Goal: Communication & Community: Share content

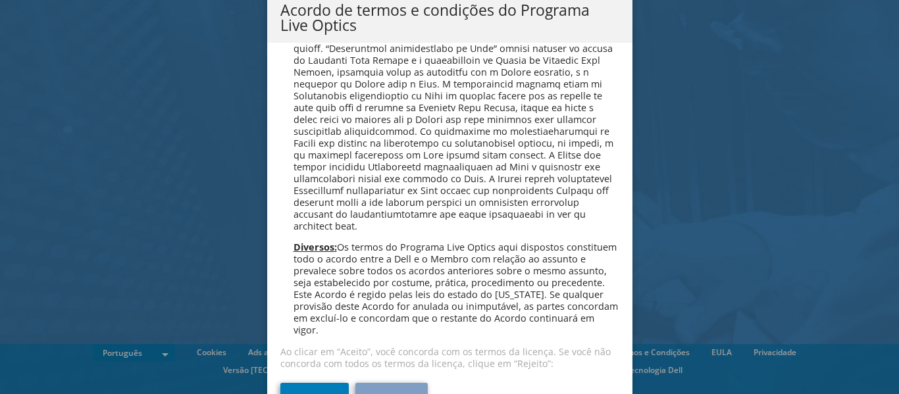
scroll to position [978, 0]
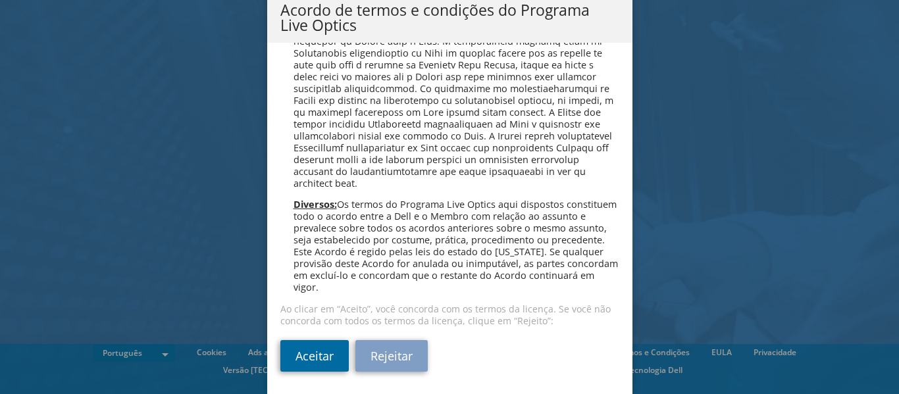
click at [309, 353] on link "Aceitar" at bounding box center [314, 356] width 68 height 32
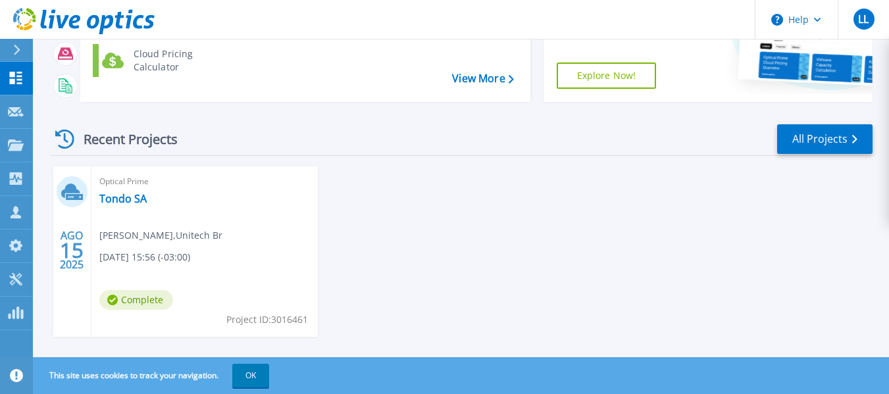
scroll to position [194, 0]
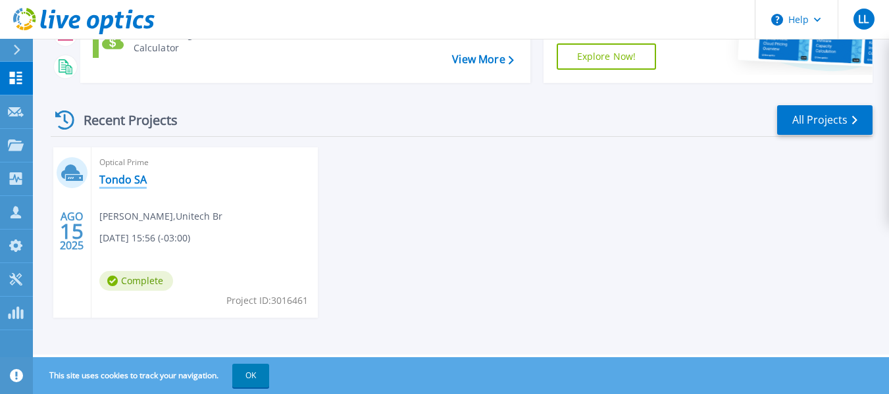
click at [125, 180] on link "Tondo SA" at bounding box center [122, 179] width 47 height 13
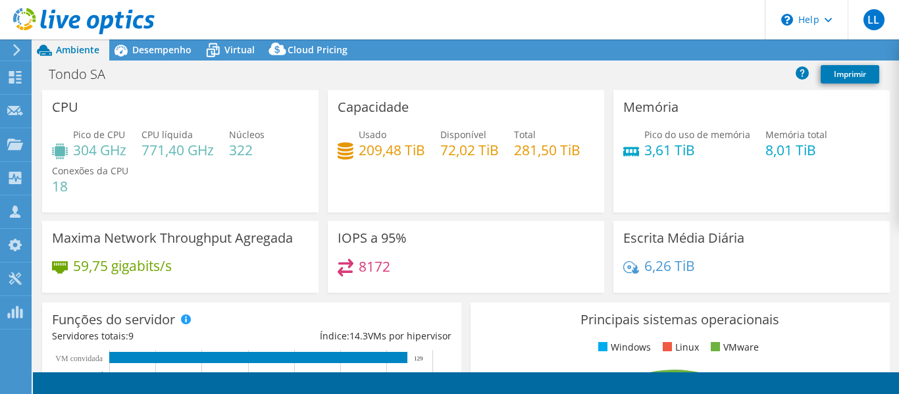
select select "USD"
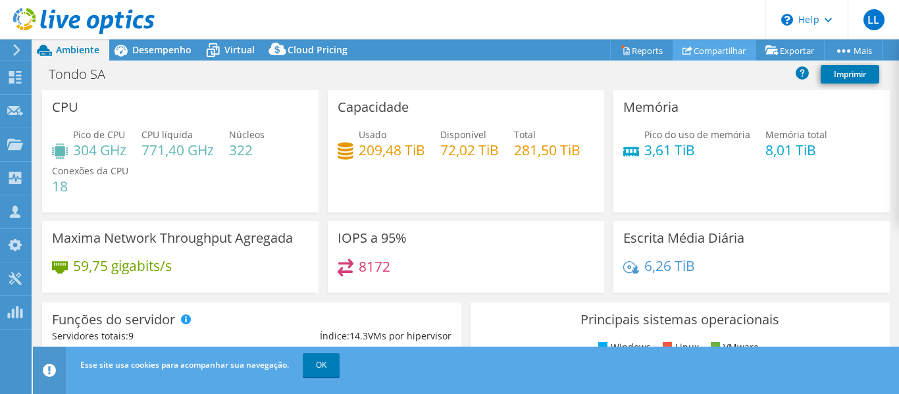
click at [716, 49] on link "Compartilhar" at bounding box center [715, 50] width 84 height 20
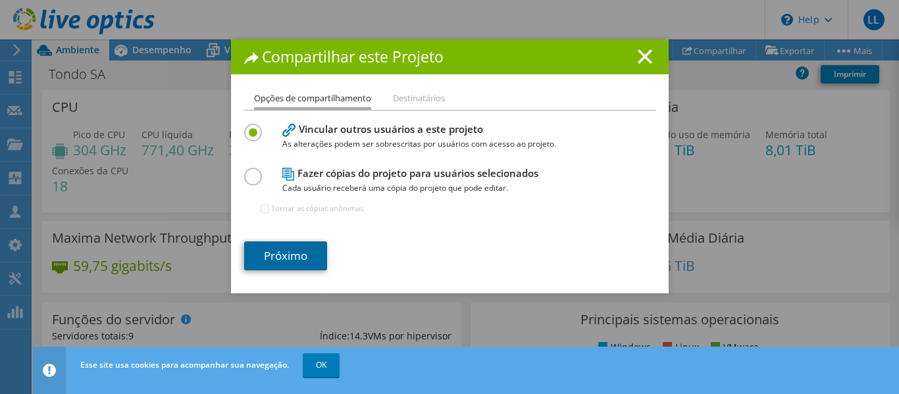
click at [282, 252] on link "Próximo" at bounding box center [285, 256] width 83 height 29
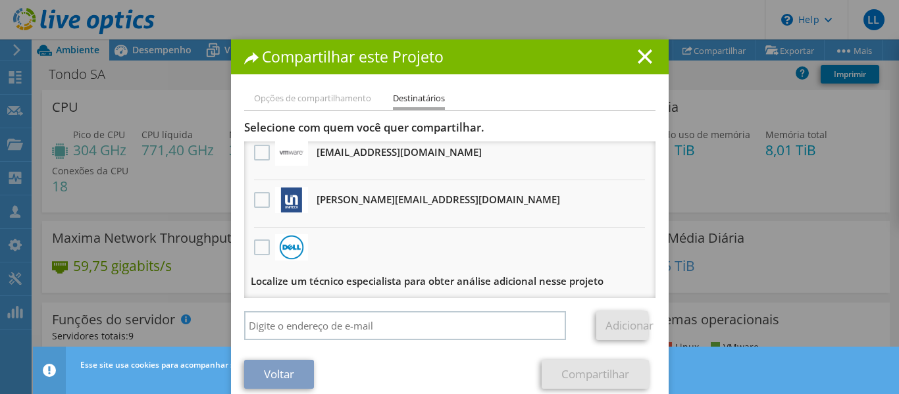
scroll to position [18, 0]
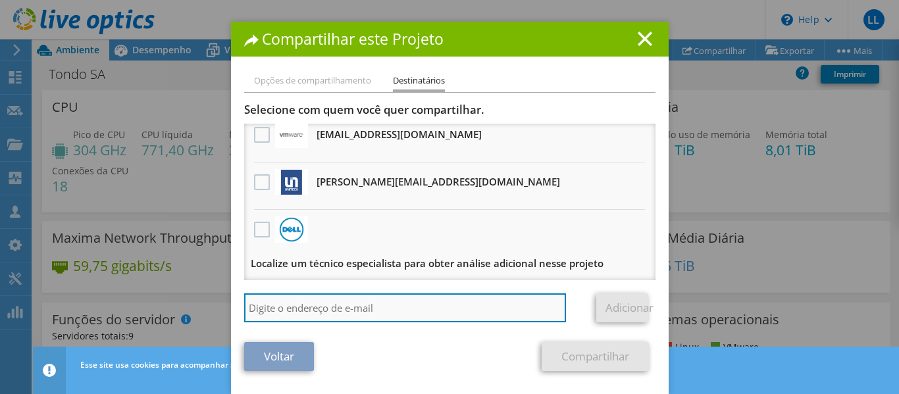
click at [411, 311] on input "search" at bounding box center [405, 308] width 323 height 29
click at [361, 315] on input "search" at bounding box center [405, 308] width 323 height 29
paste input "[EMAIL_ADDRESS][DOMAIN_NAME]"
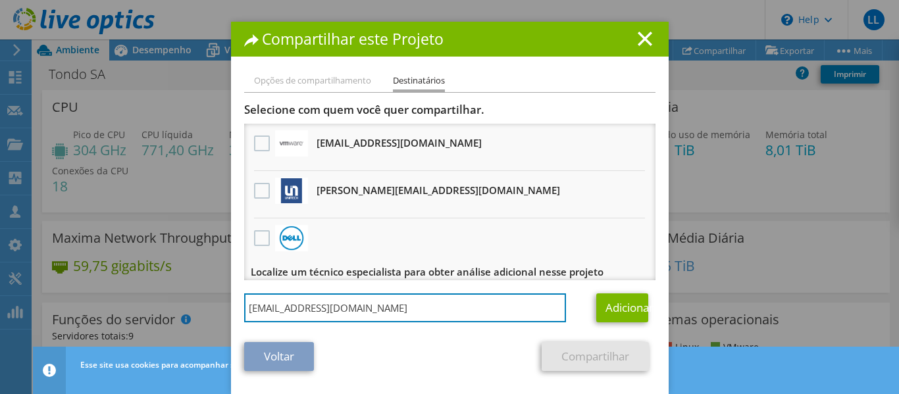
scroll to position [9, 0]
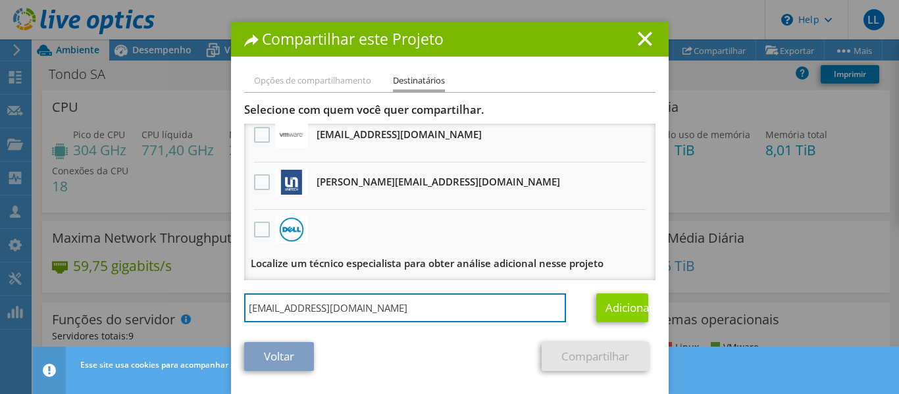
type input "[EMAIL_ADDRESS][DOMAIN_NAME]"
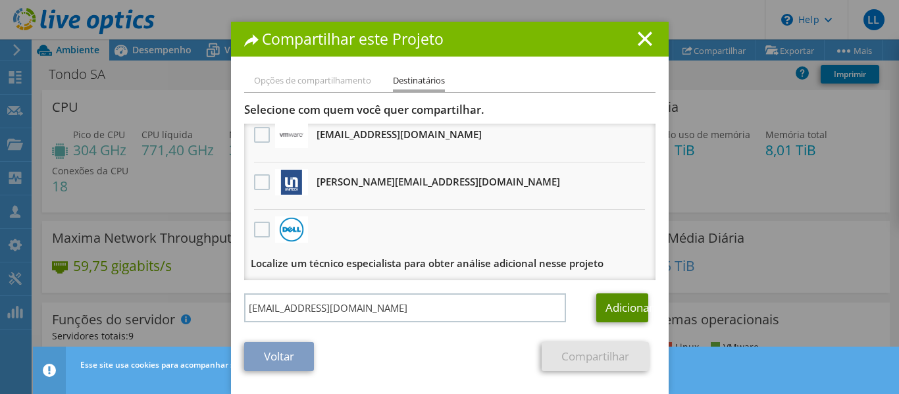
click at [615, 305] on link "Adicionar" at bounding box center [622, 308] width 52 height 29
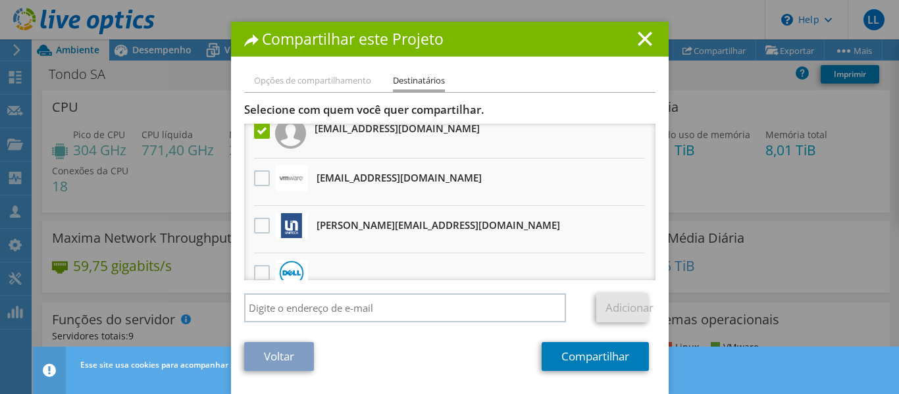
scroll to position [0, 0]
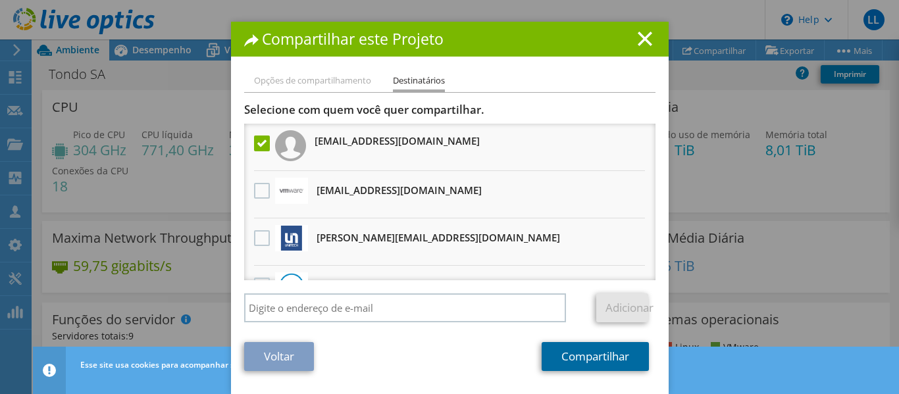
click at [606, 359] on link "Compartilhar" at bounding box center [595, 356] width 107 height 29
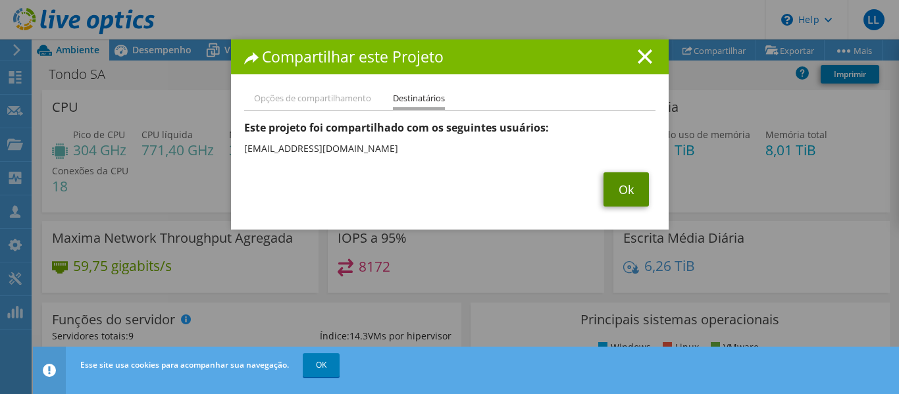
click at [626, 189] on link "Ok" at bounding box center [626, 189] width 45 height 34
